Goal: Transaction & Acquisition: Purchase product/service

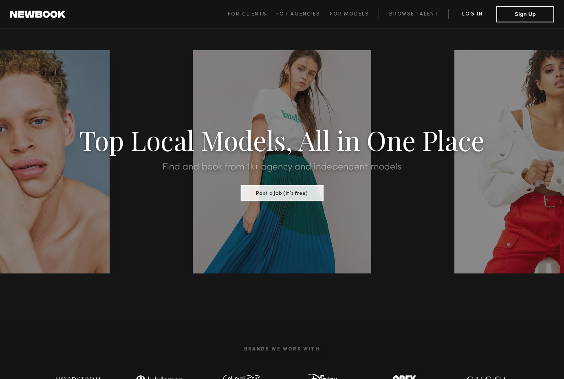
click at [470, 14] on link "Log in" at bounding box center [473, 14] width 48 height 10
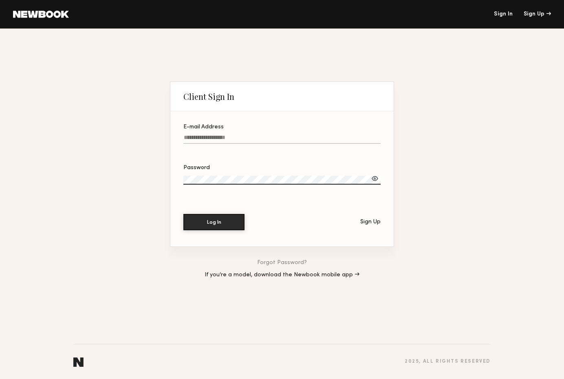
type input "**********"
click at [220, 221] on button "Log In" at bounding box center [213, 222] width 61 height 16
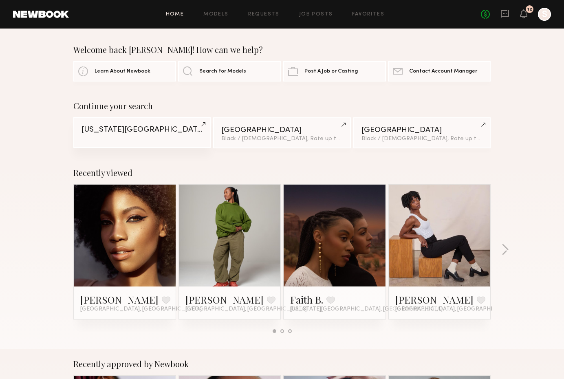
click at [138, 133] on div "New York City" at bounding box center [142, 130] width 121 height 8
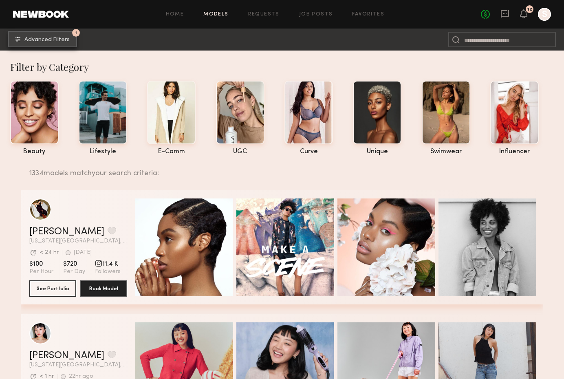
click at [35, 38] on span "Advanced Filters" at bounding box center [46, 40] width 45 height 6
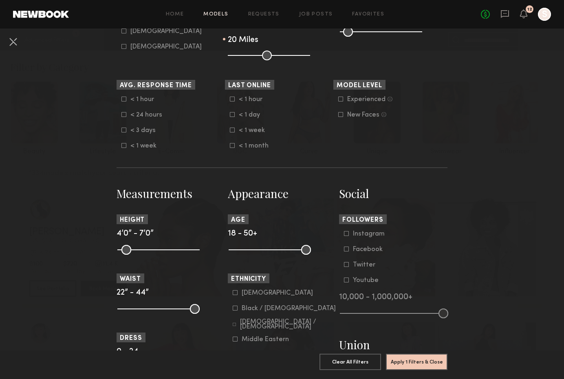
scroll to position [208, 0]
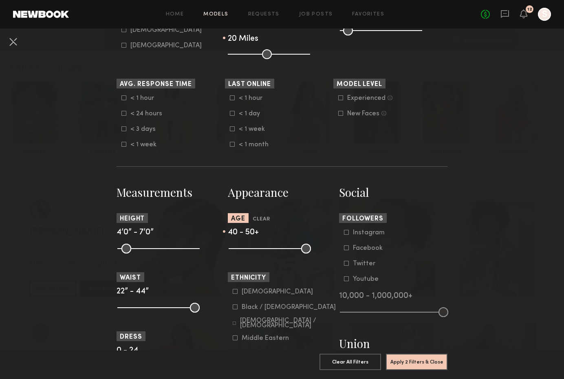
drag, startPoint x: 234, startPoint y: 249, endPoint x: 284, endPoint y: 260, distance: 50.6
type input "**"
click at [284, 254] on input "range" at bounding box center [270, 249] width 82 height 10
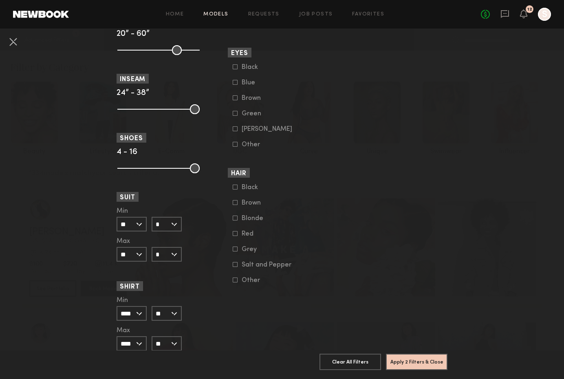
scroll to position [701, 0]
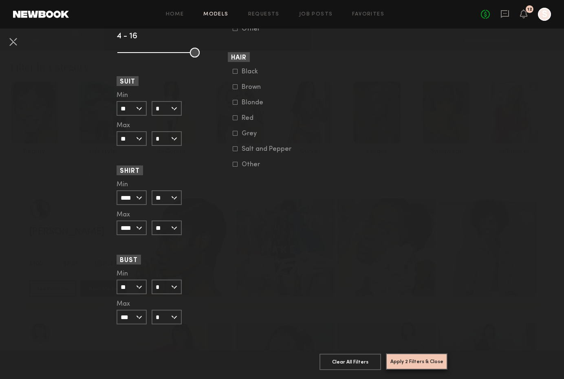
click at [410, 362] on button "Apply 2 Filters & Close" at bounding box center [417, 362] width 62 height 16
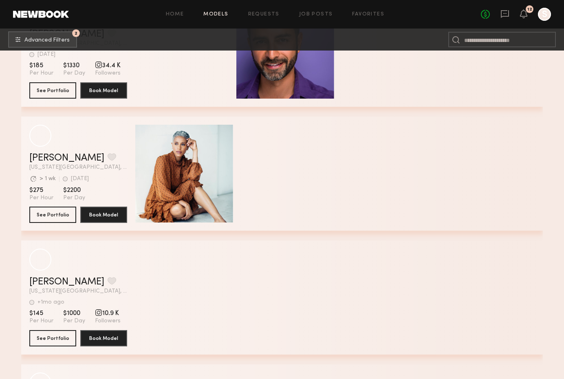
scroll to position [1687, 0]
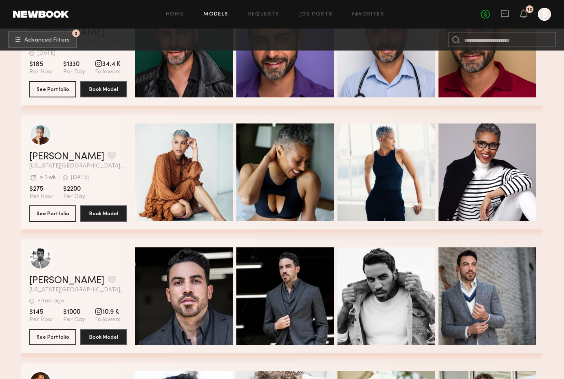
drag, startPoint x: 51, startPoint y: 86, endPoint x: 556, endPoint y: 170, distance: 511.4
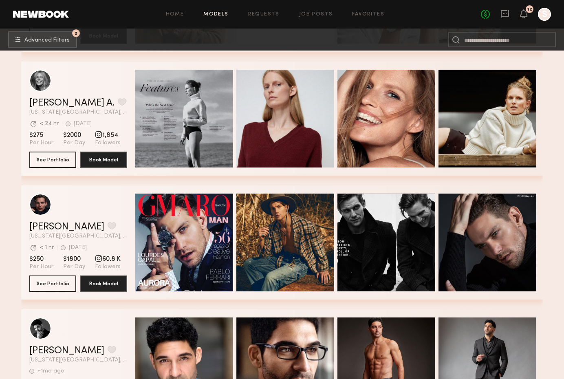
scroll to position [878, 0]
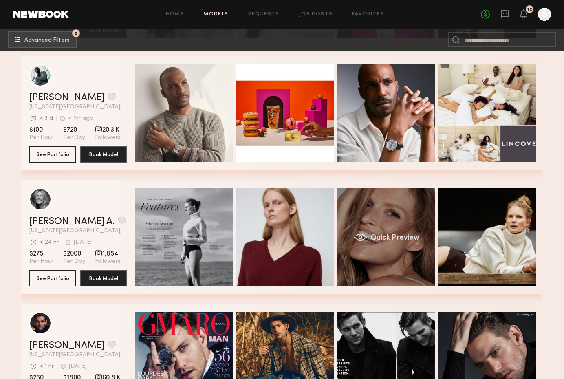
click at [387, 215] on div "Quick Preview" at bounding box center [387, 237] width 98 height 98
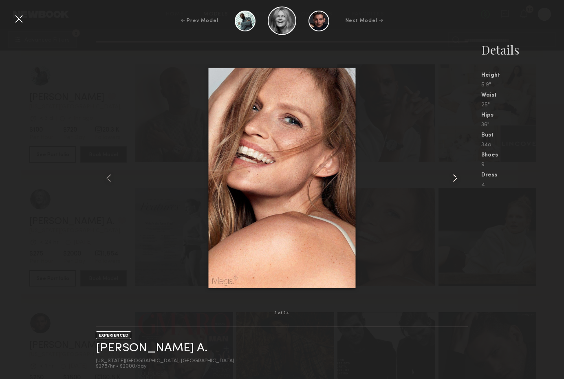
click at [456, 176] on common-icon at bounding box center [455, 178] width 13 height 13
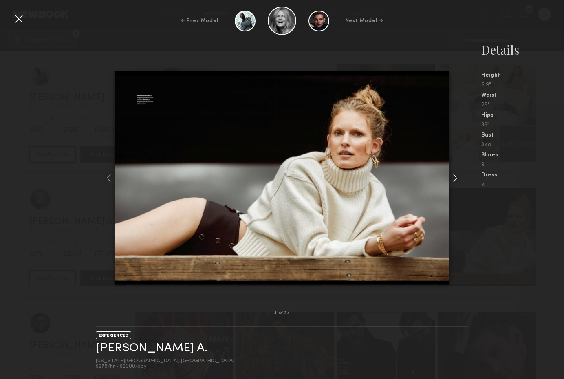
click at [456, 176] on common-icon at bounding box center [455, 178] width 13 height 13
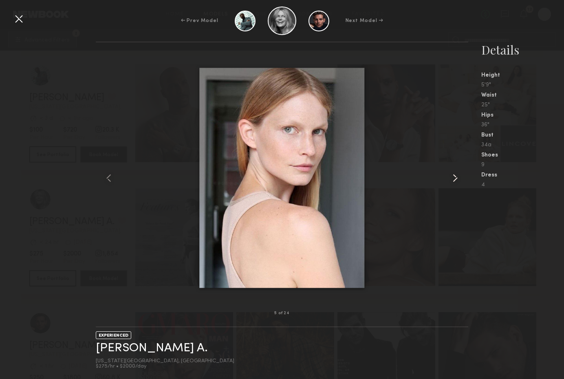
click at [456, 176] on common-icon at bounding box center [455, 178] width 13 height 13
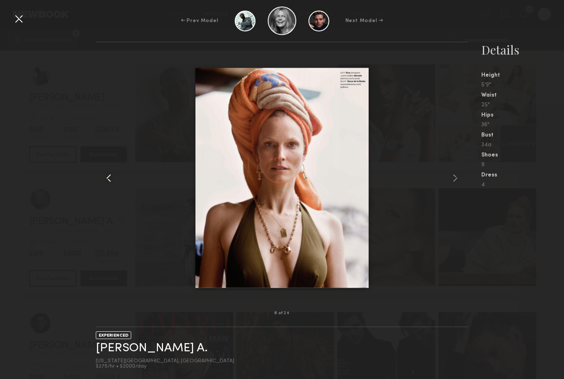
click at [105, 177] on common-icon at bounding box center [108, 178] width 13 height 13
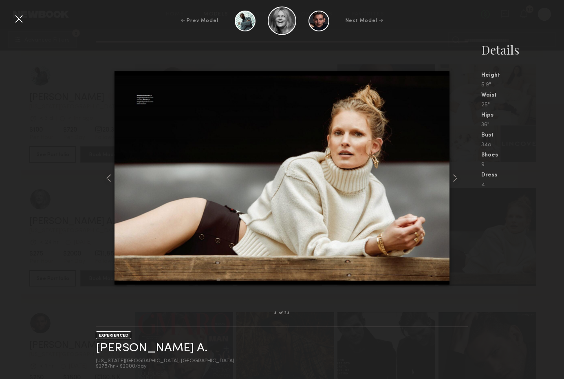
click at [88, 241] on div "4 of 24 EXPERIENCED Hartje A. New York City, NY $275/hr • $2000/day Details Hei…" at bounding box center [282, 211] width 564 height 338
click at [22, 19] on div at bounding box center [18, 18] width 13 height 13
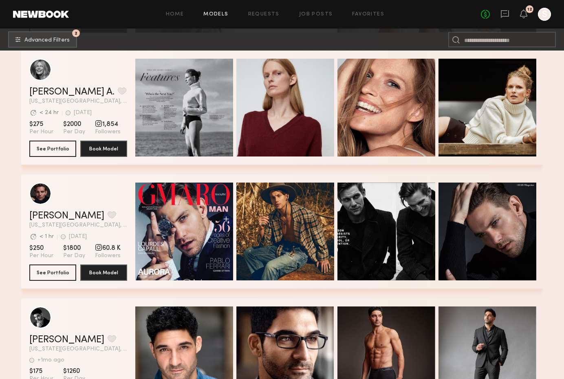
scroll to position [904, 0]
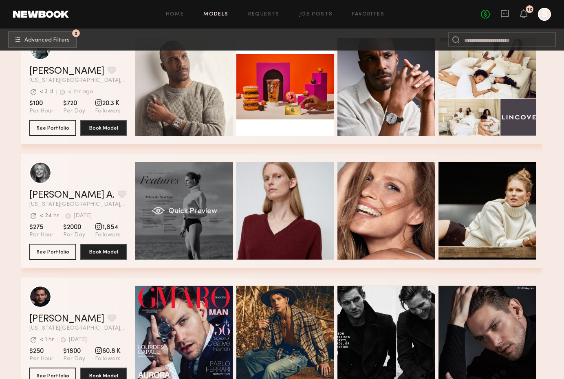
click at [180, 190] on div "Quick Preview" at bounding box center [184, 211] width 98 height 98
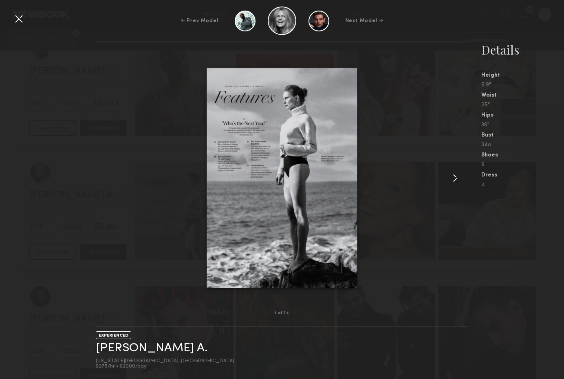
click at [455, 180] on common-icon at bounding box center [455, 178] width 13 height 13
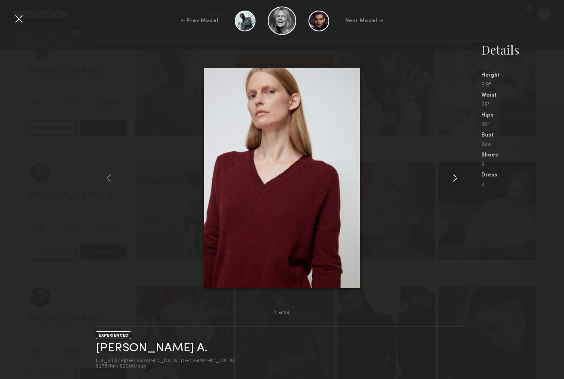
click at [455, 180] on common-icon at bounding box center [455, 178] width 13 height 13
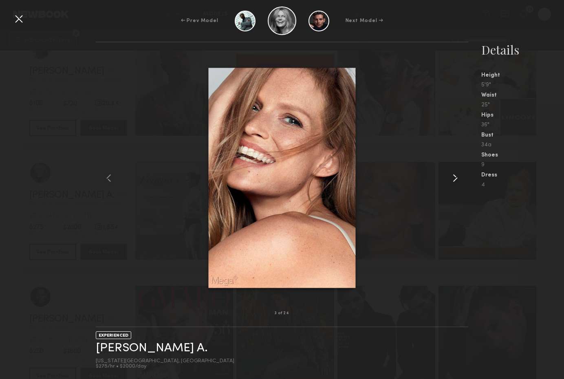
click at [455, 180] on common-icon at bounding box center [455, 178] width 13 height 13
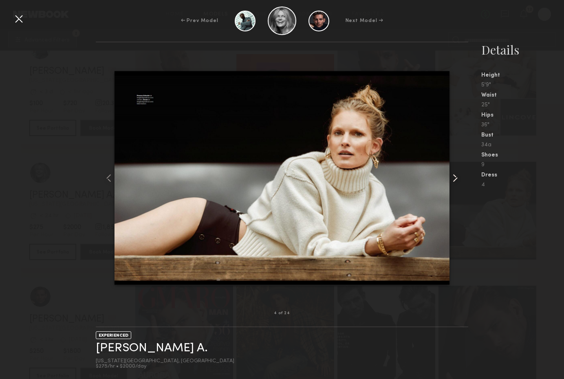
click at [455, 180] on common-icon at bounding box center [455, 178] width 13 height 13
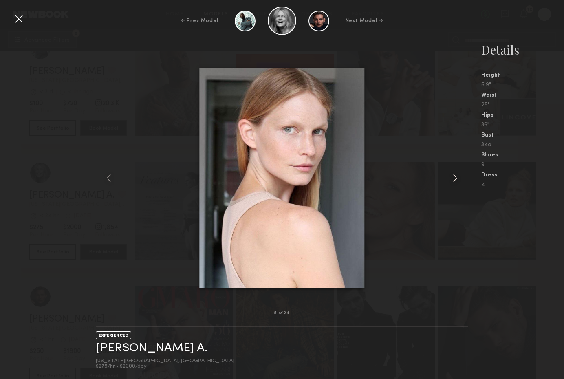
click at [455, 180] on common-icon at bounding box center [455, 178] width 13 height 13
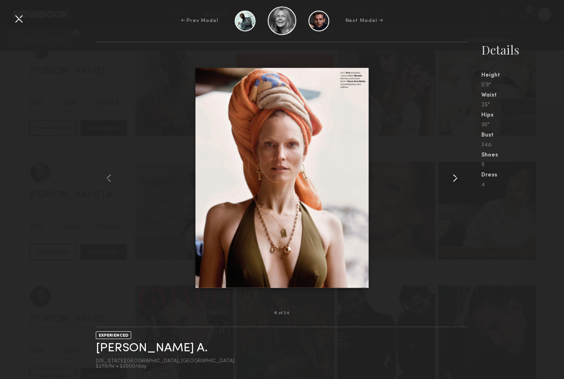
click at [455, 180] on common-icon at bounding box center [455, 178] width 13 height 13
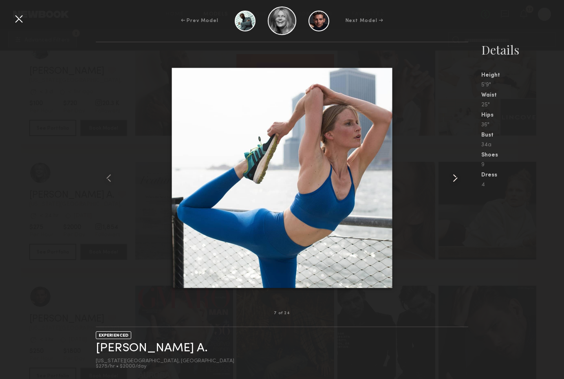
click at [455, 180] on common-icon at bounding box center [455, 178] width 13 height 13
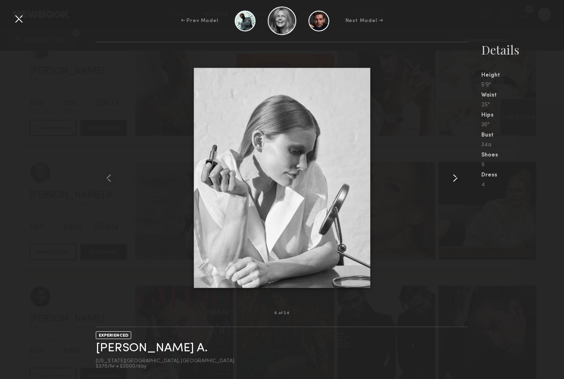
click at [455, 180] on common-icon at bounding box center [455, 178] width 13 height 13
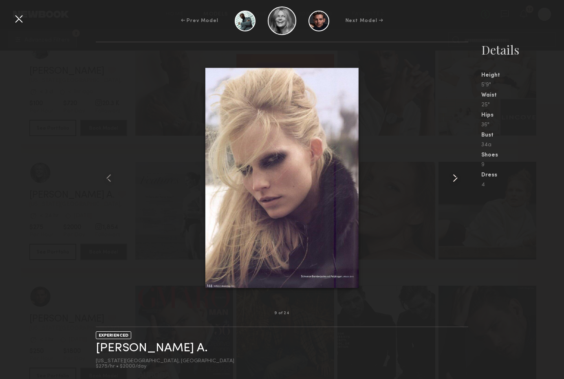
click at [455, 180] on common-icon at bounding box center [455, 178] width 13 height 13
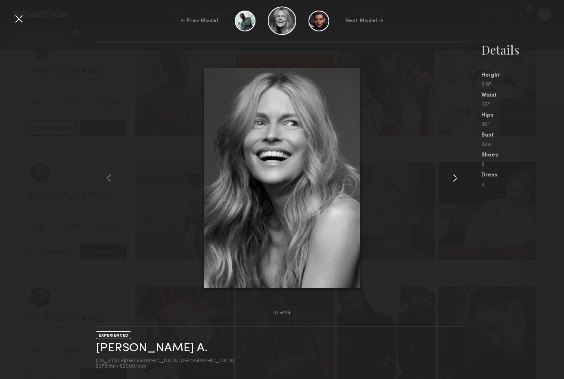
click at [455, 180] on common-icon at bounding box center [455, 178] width 13 height 13
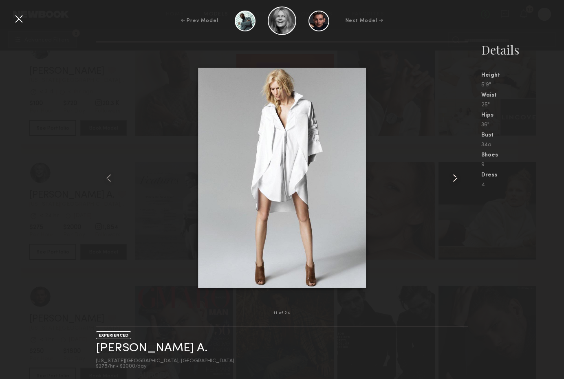
click at [455, 180] on common-icon at bounding box center [455, 178] width 13 height 13
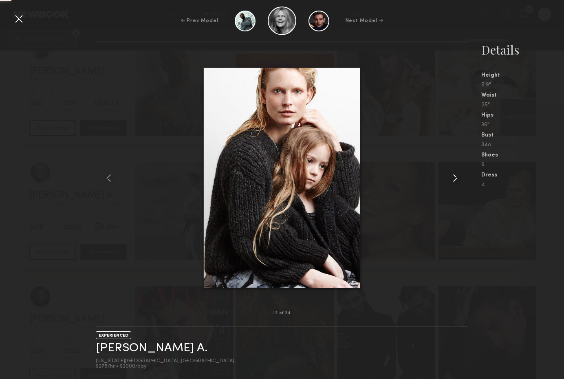
click at [455, 180] on common-icon at bounding box center [455, 178] width 13 height 13
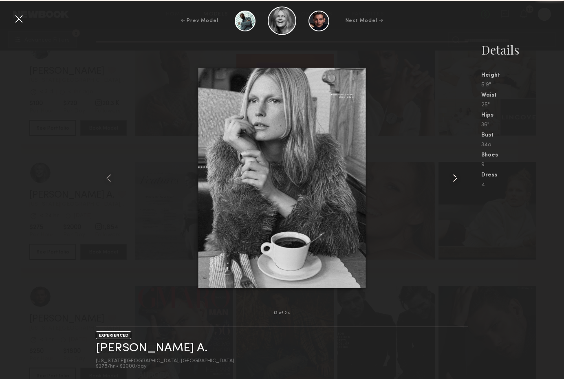
click at [455, 180] on common-icon at bounding box center [455, 178] width 13 height 13
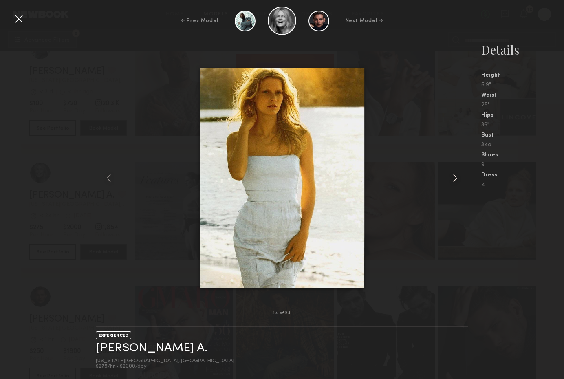
click at [455, 180] on common-icon at bounding box center [455, 178] width 13 height 13
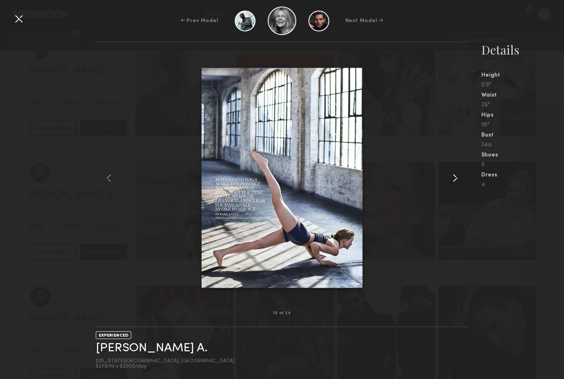
click at [455, 180] on common-icon at bounding box center [455, 178] width 13 height 13
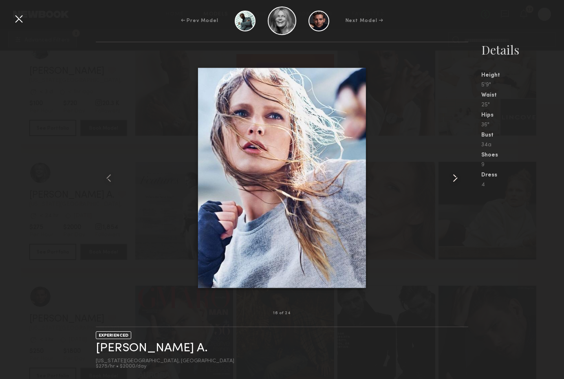
click at [455, 180] on common-icon at bounding box center [455, 178] width 13 height 13
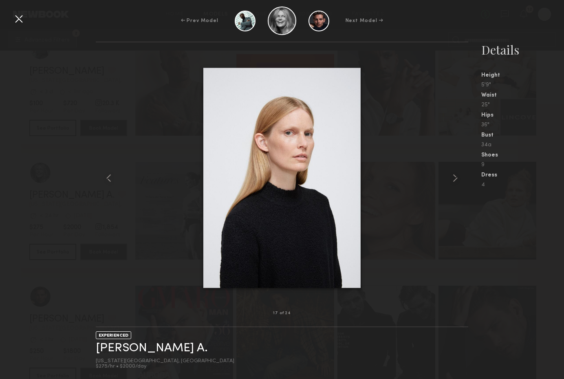
click at [135, 188] on div at bounding box center [282, 177] width 372 height 245
click at [95, 221] on div "17 of 24 EXPERIENCED Hartje A. New York City, NY $275/hr • $2000/day Details He…" at bounding box center [282, 211] width 564 height 338
click at [21, 24] on div at bounding box center [18, 18] width 13 height 13
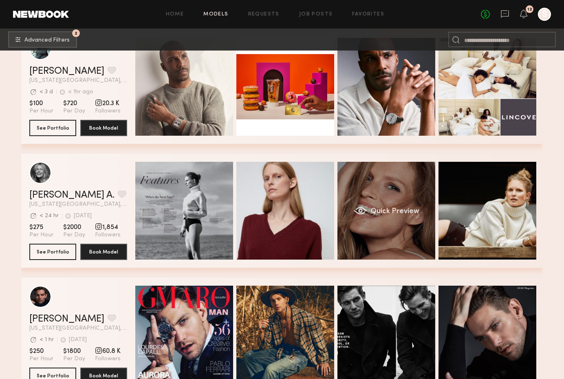
click at [371, 189] on div "Quick Preview" at bounding box center [387, 211] width 98 height 98
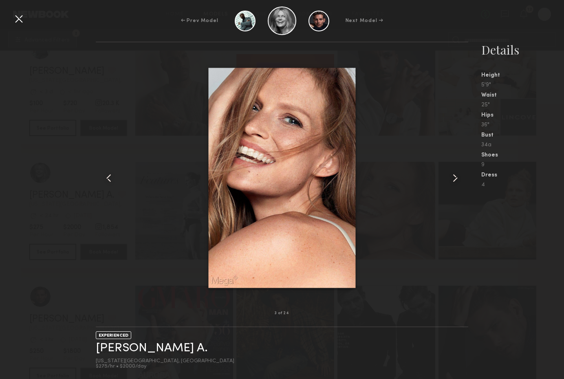
click at [147, 181] on div at bounding box center [282, 177] width 372 height 245
click at [10, 18] on div "← Prev Model Next Model →" at bounding box center [282, 21] width 564 height 29
click at [20, 18] on div at bounding box center [18, 18] width 13 height 13
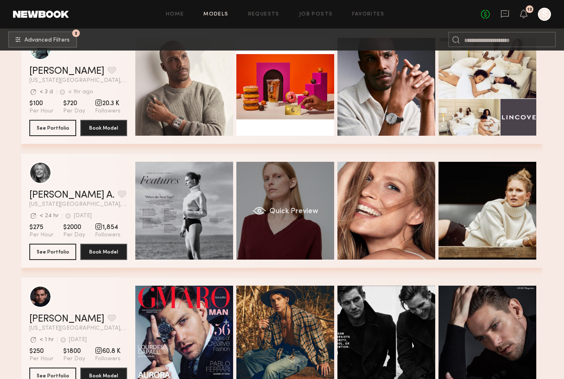
click at [275, 197] on div "Quick Preview" at bounding box center [286, 211] width 98 height 98
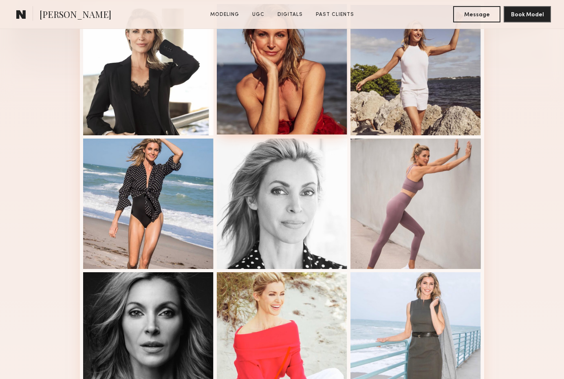
scroll to position [237, 0]
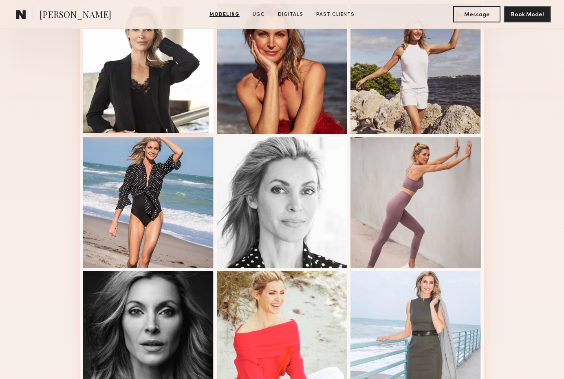
click at [176, 80] on div at bounding box center [148, 68] width 130 height 130
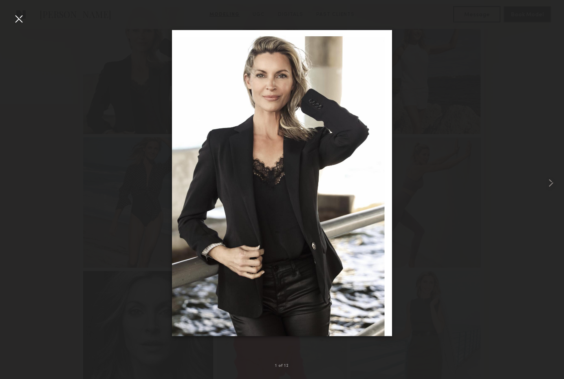
click at [432, 118] on div at bounding box center [282, 183] width 564 height 340
click at [23, 19] on div at bounding box center [18, 18] width 13 height 13
